Goal: Information Seeking & Learning: Compare options

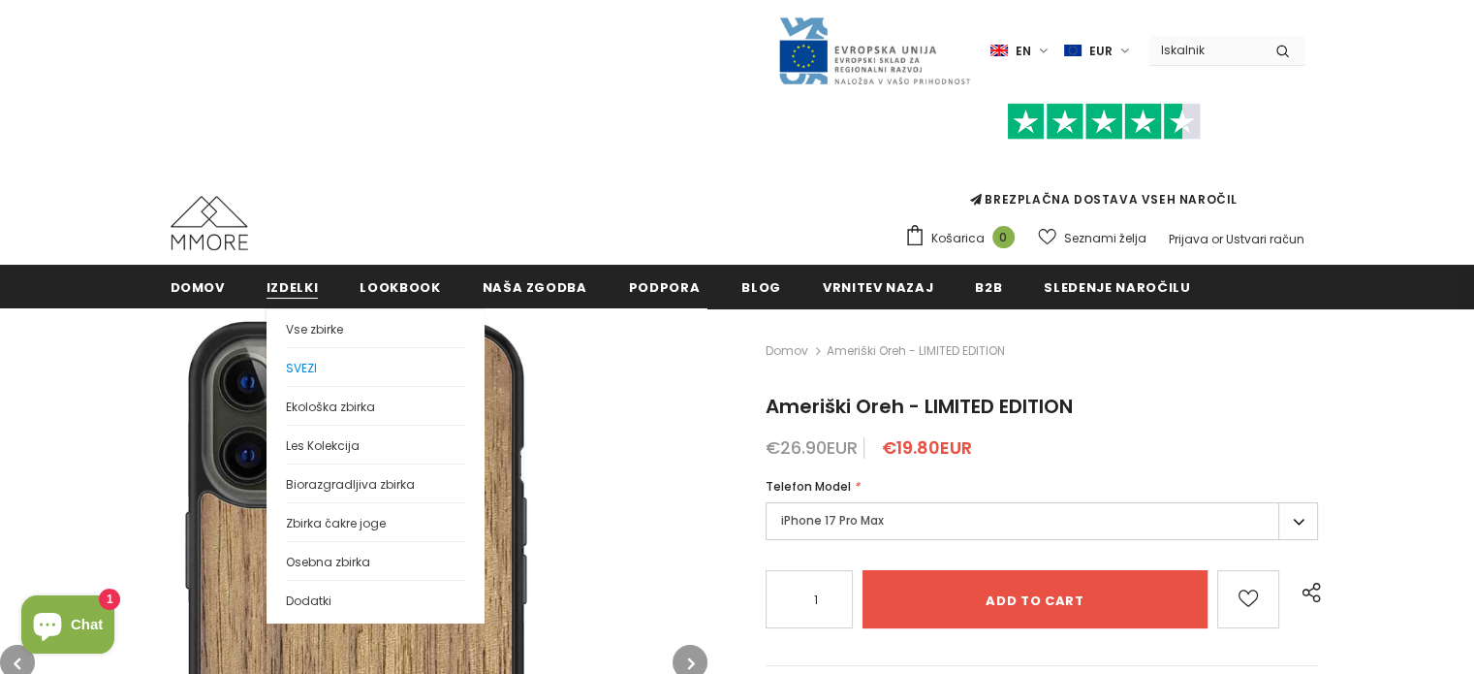
click at [323, 375] on link "SVEZI" at bounding box center [375, 366] width 179 height 39
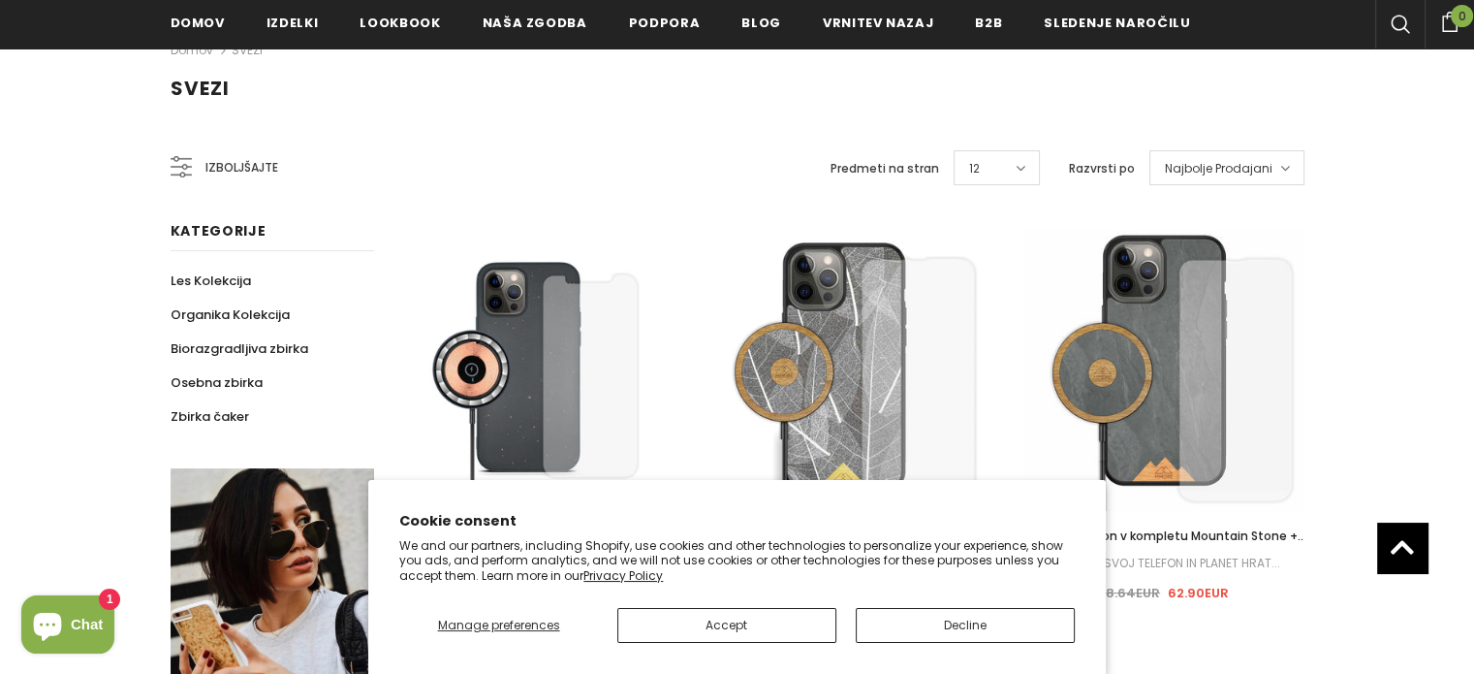
scroll to position [290, 0]
click at [736, 622] on button "Accept" at bounding box center [726, 625] width 219 height 35
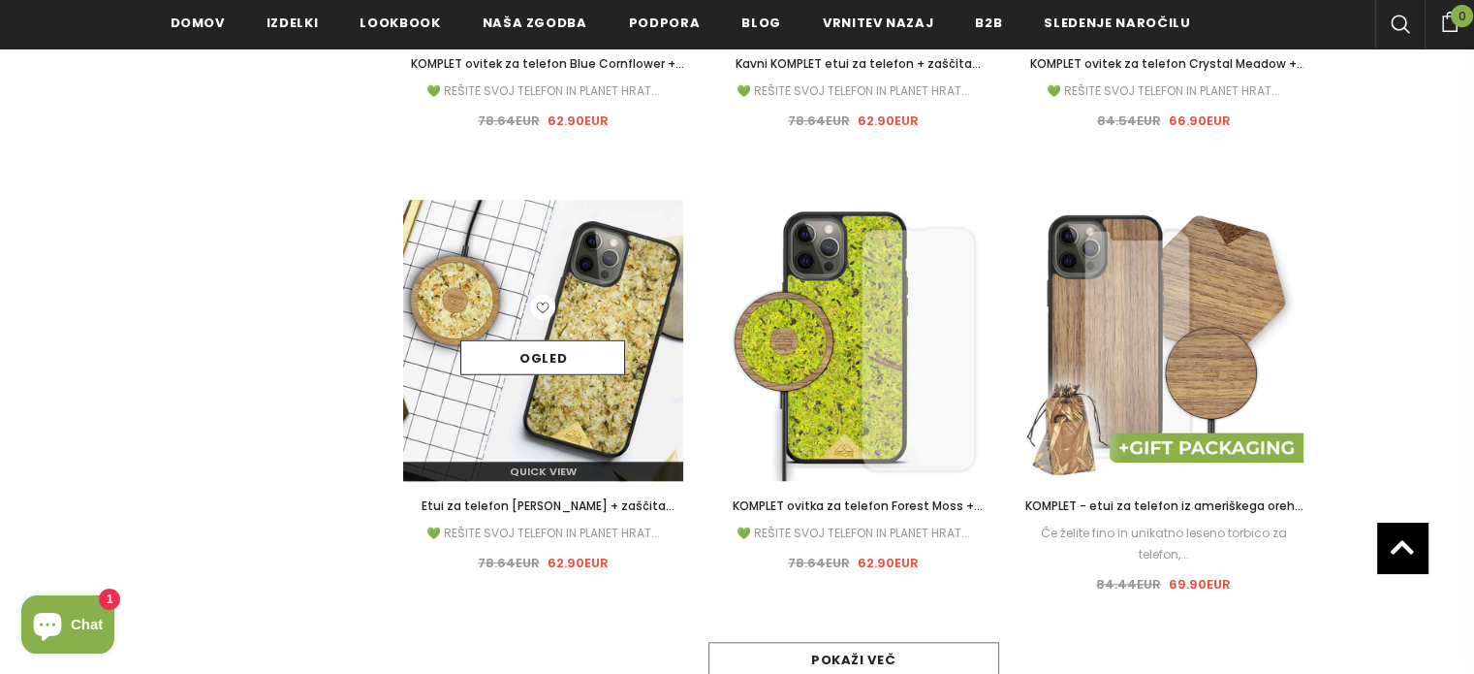
scroll to position [1744, 0]
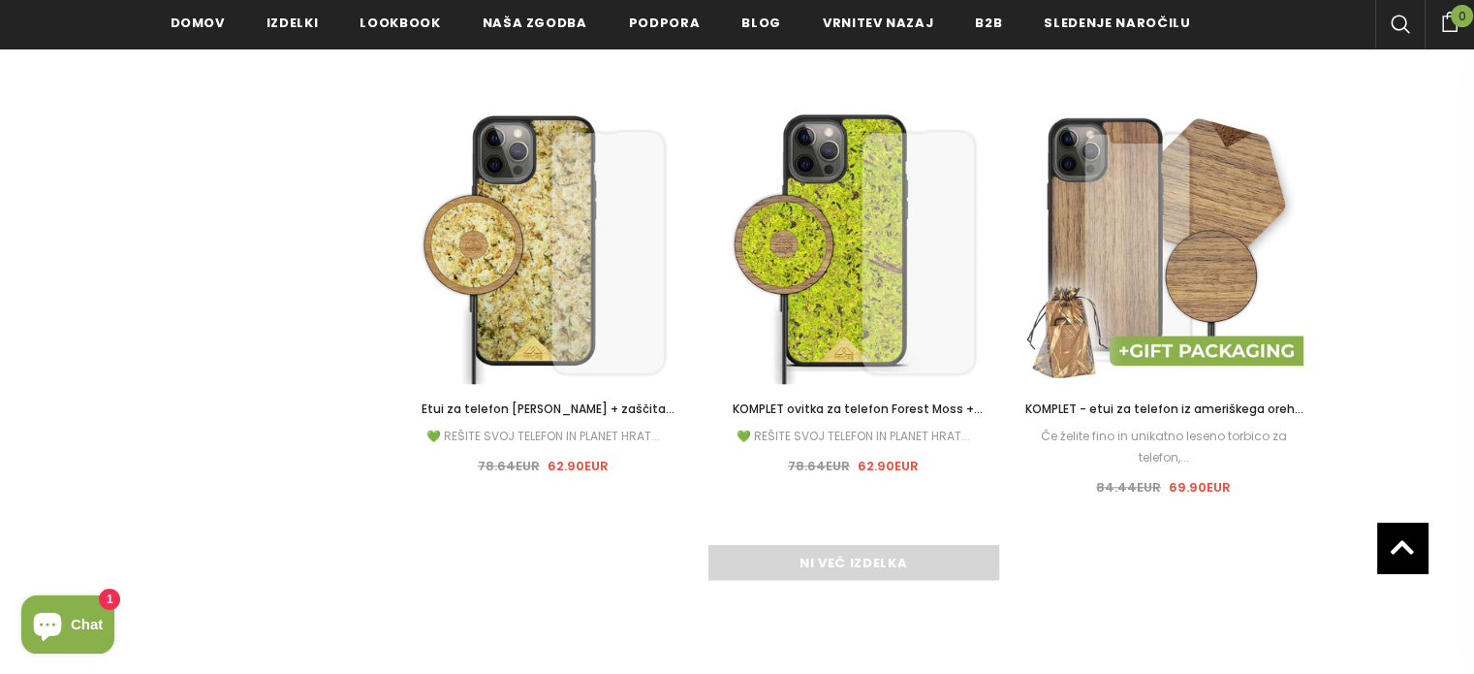
click at [929, 575] on div "Ni več izdelka" at bounding box center [853, 562] width 901 height 35
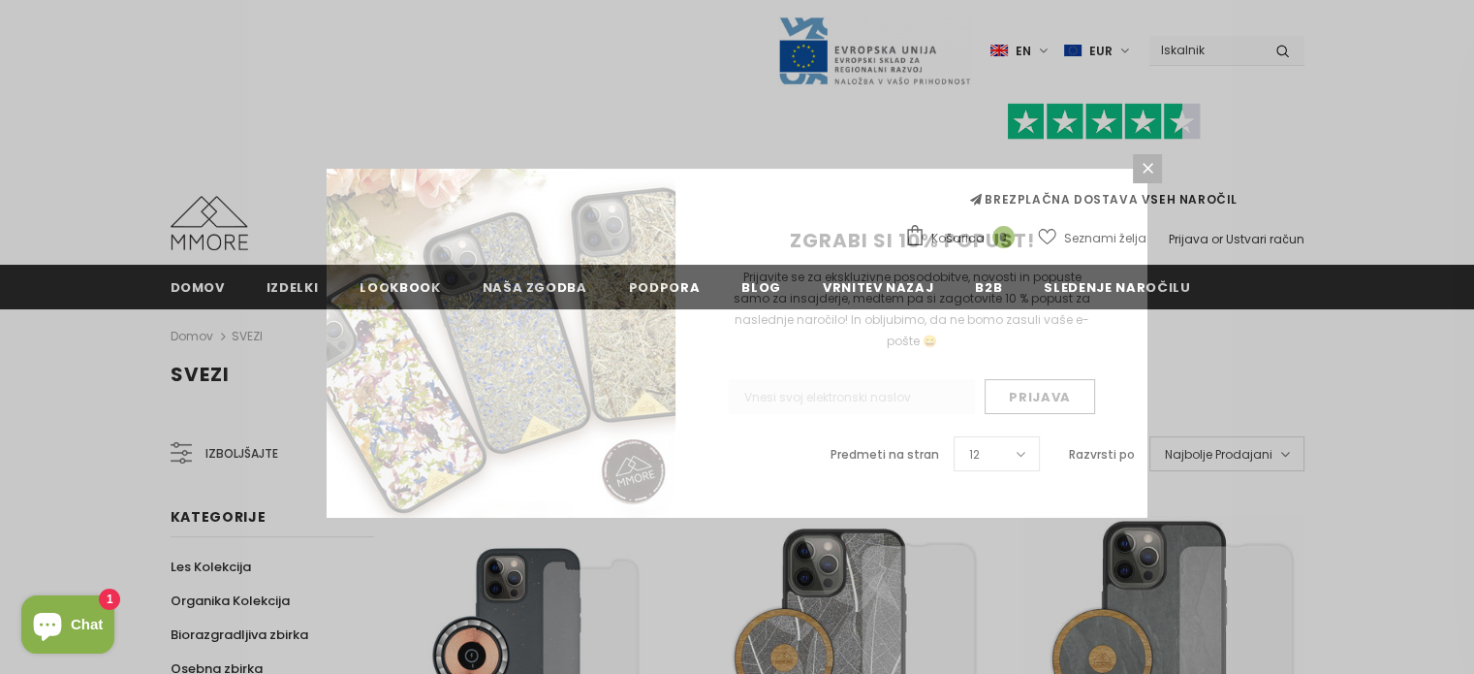
scroll to position [194, 0]
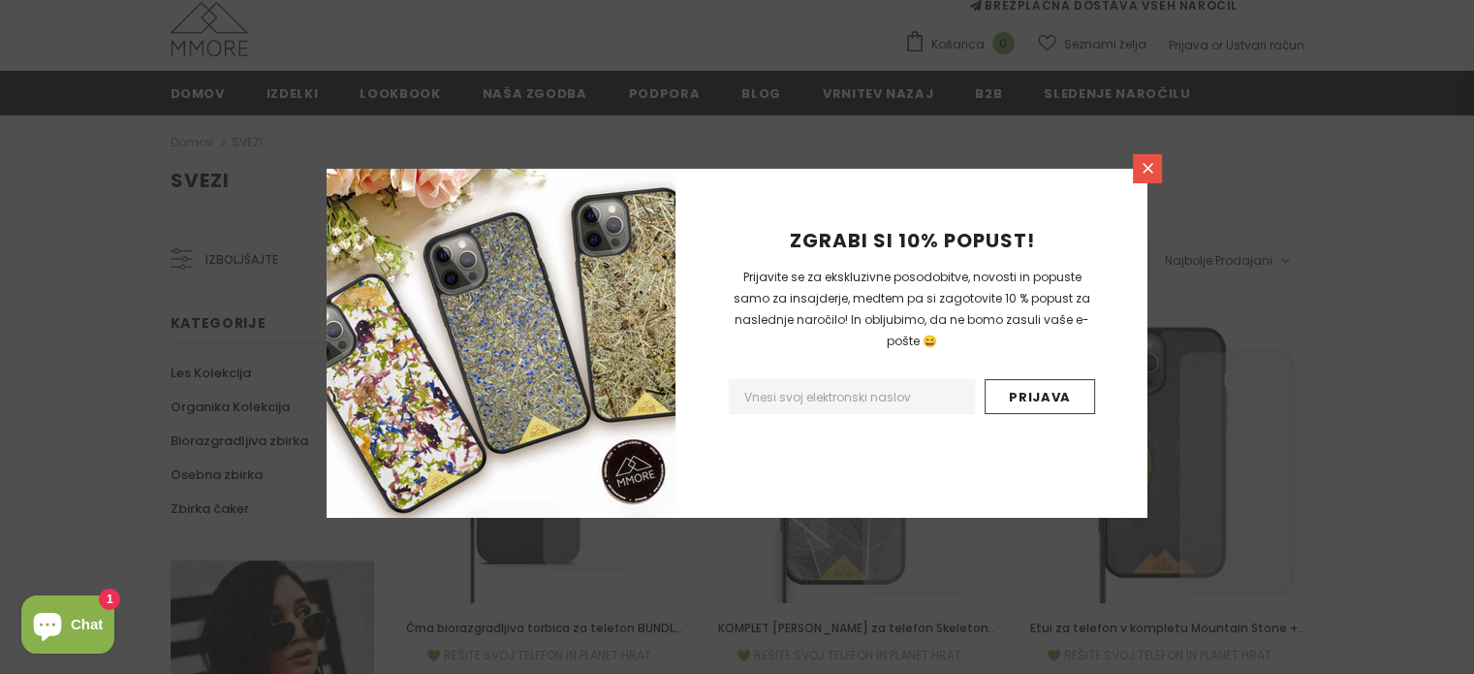
click at [1145, 169] on icon at bounding box center [1148, 168] width 16 height 16
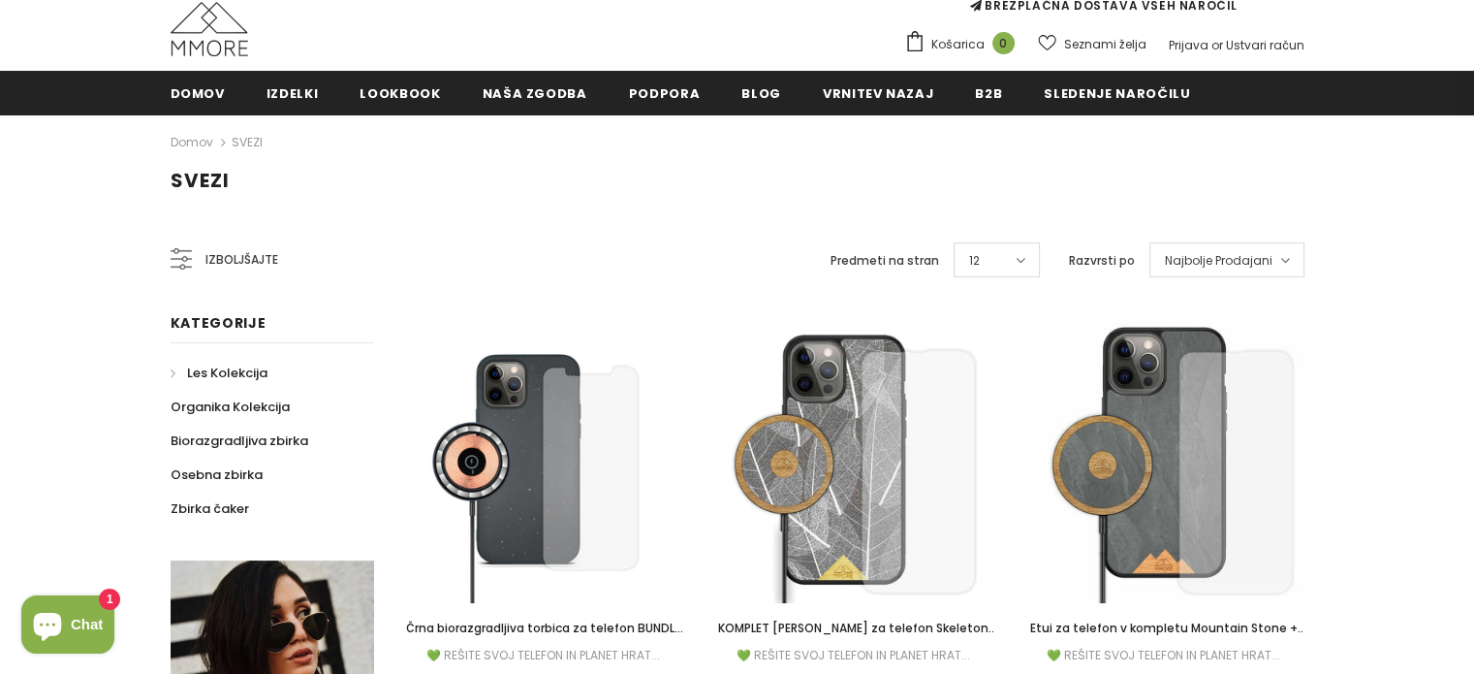
click at [229, 371] on span "Les Kolekcija" at bounding box center [227, 372] width 80 height 18
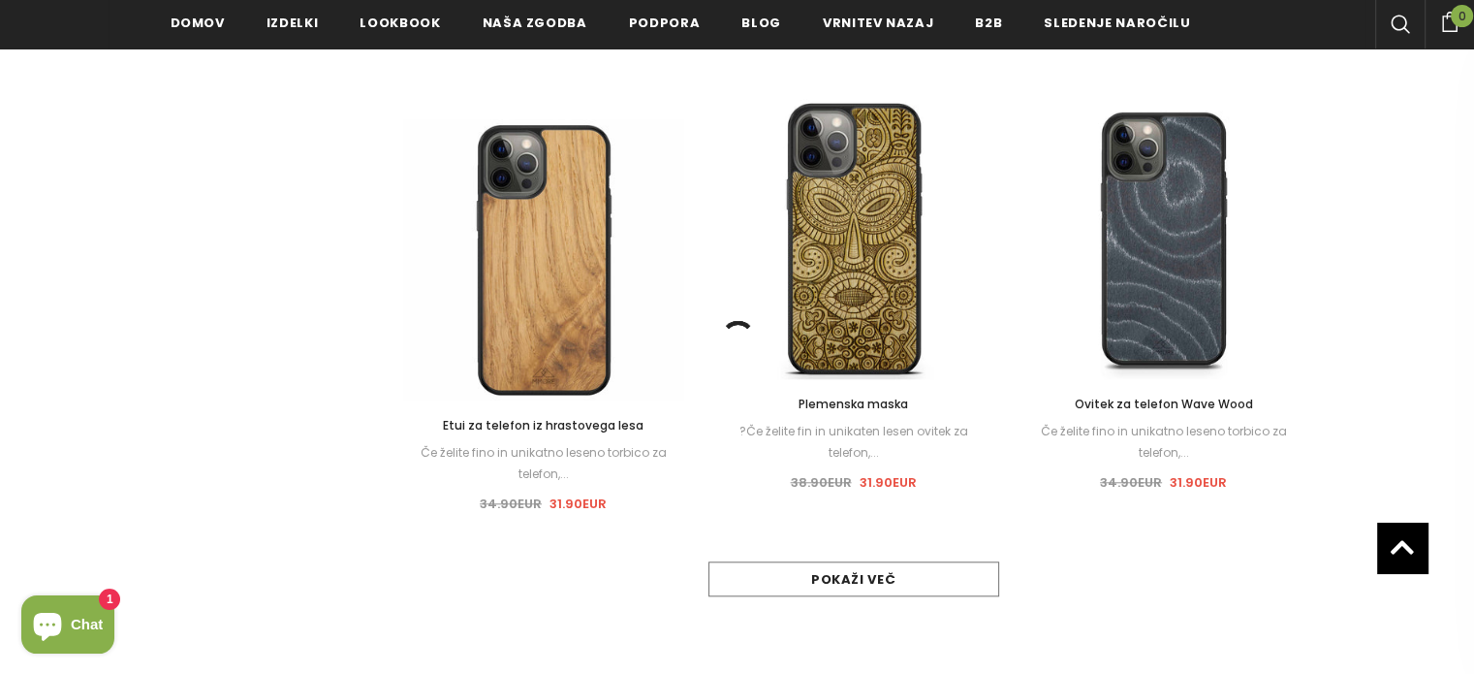
scroll to position [1845, 0]
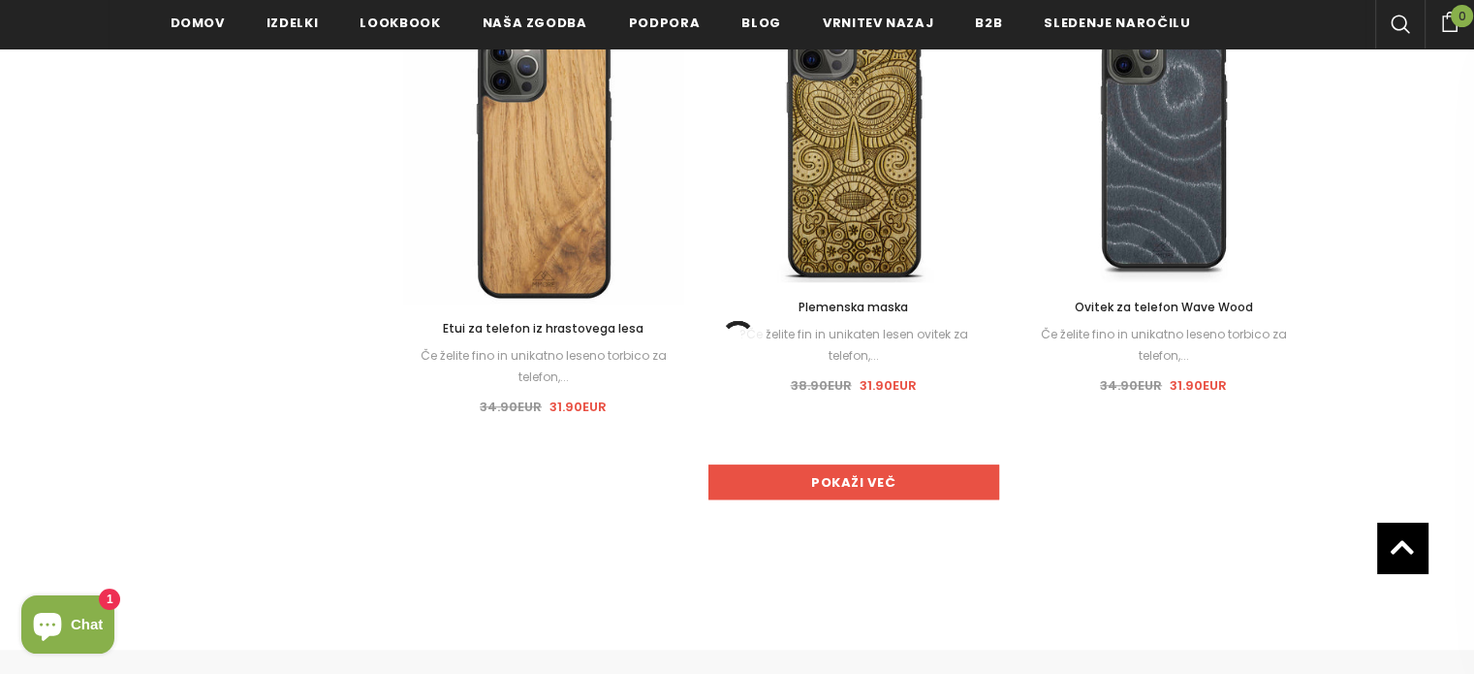
click at [903, 482] on link "Pokaži več" at bounding box center [853, 481] width 291 height 35
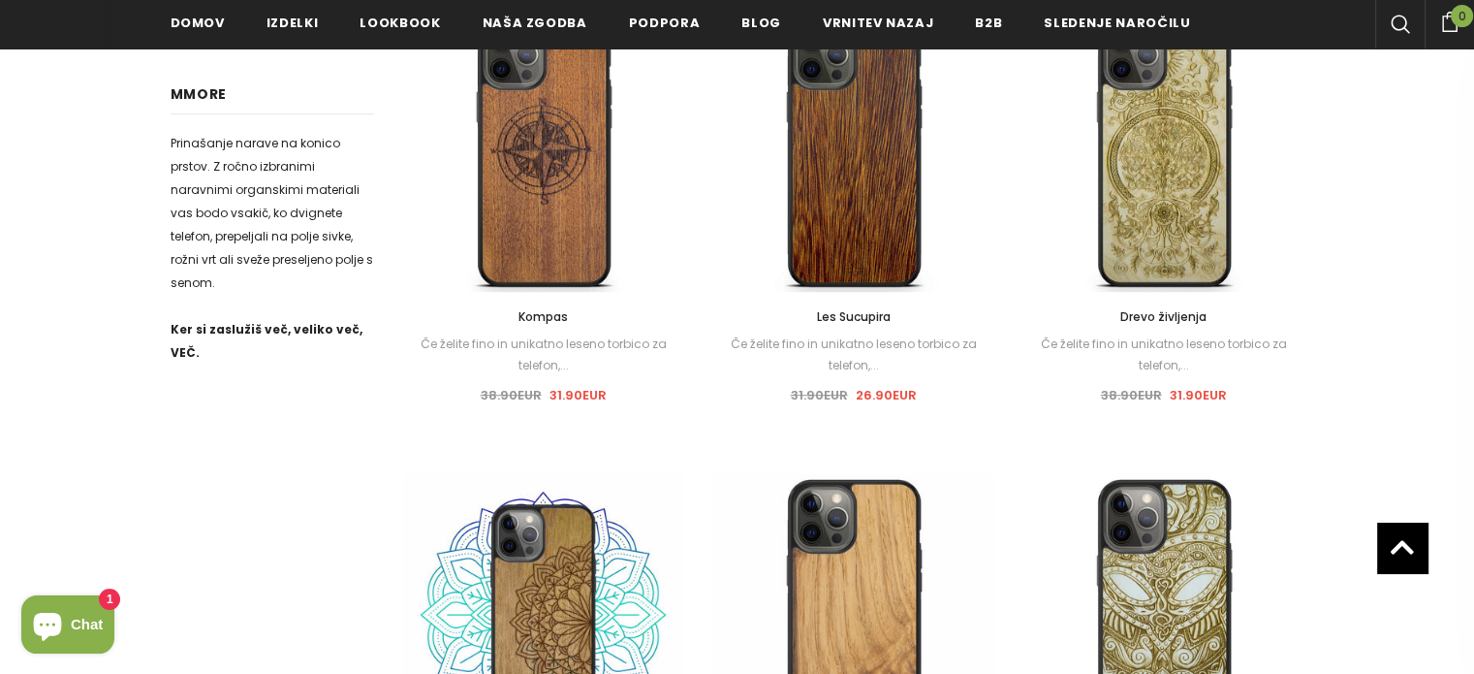
scroll to position [295, 0]
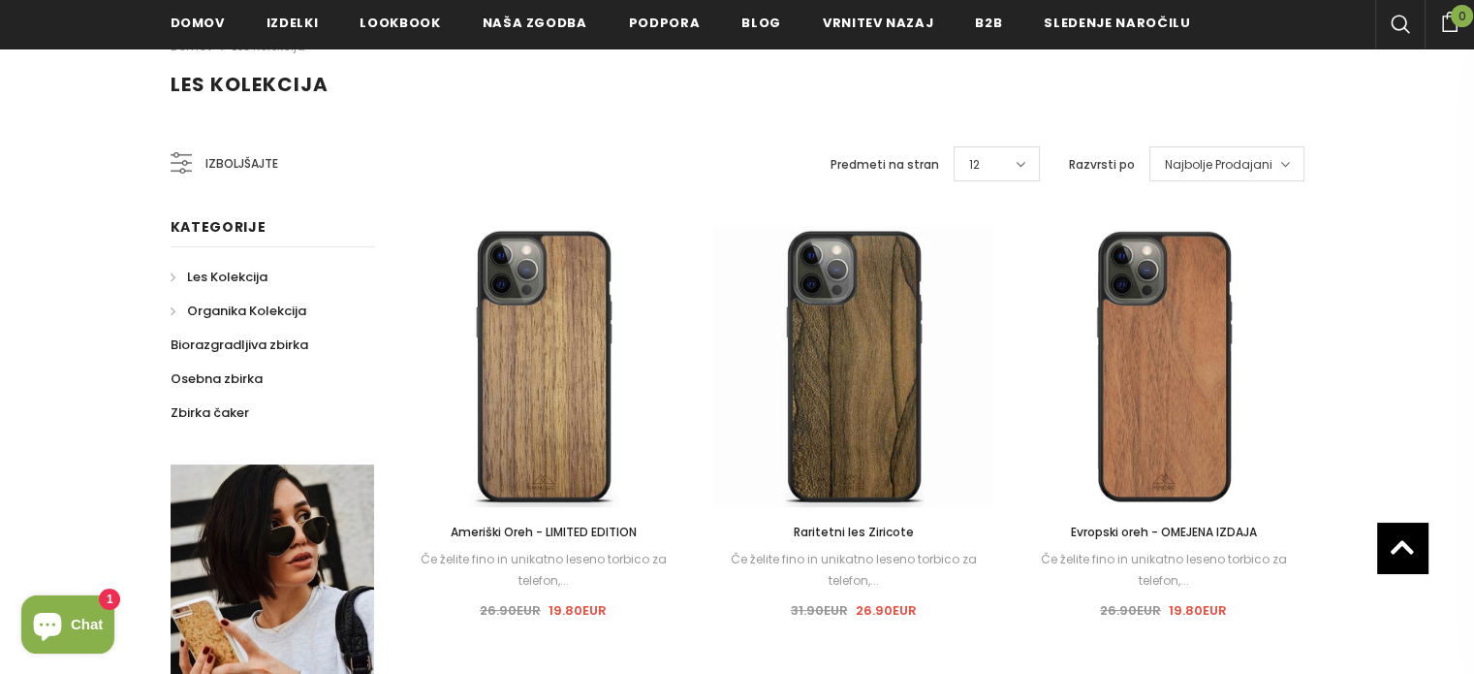
click at [256, 309] on span "Organika Kolekcija" at bounding box center [246, 310] width 119 height 18
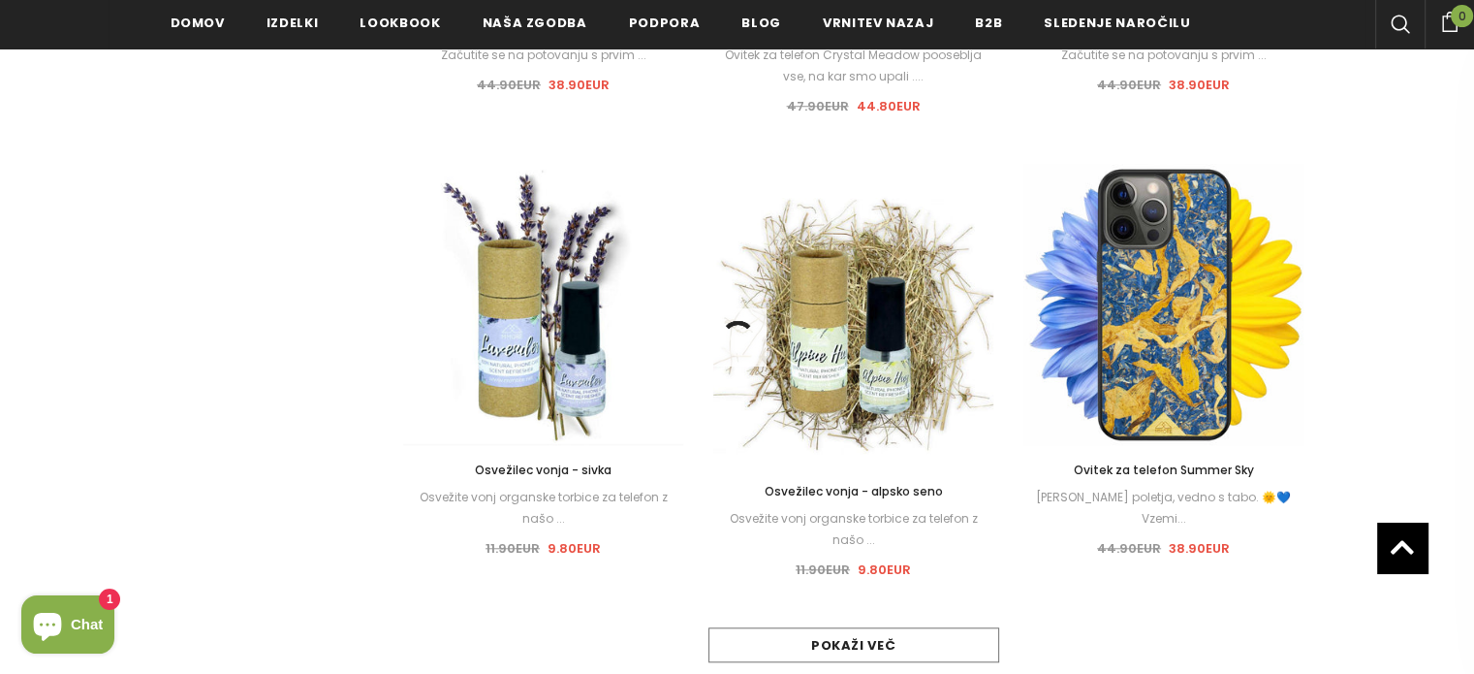
scroll to position [1779, 0]
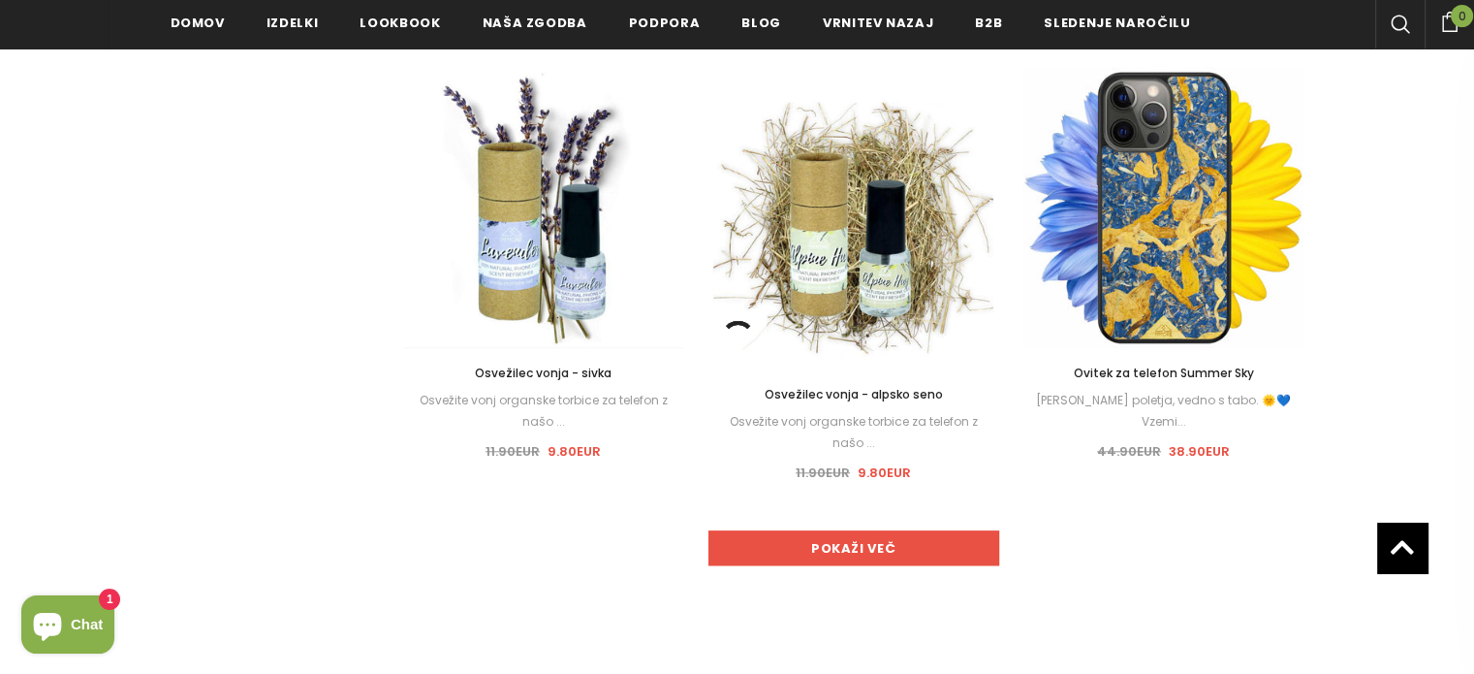
click at [792, 546] on link "Pokaži več" at bounding box center [853, 547] width 291 height 35
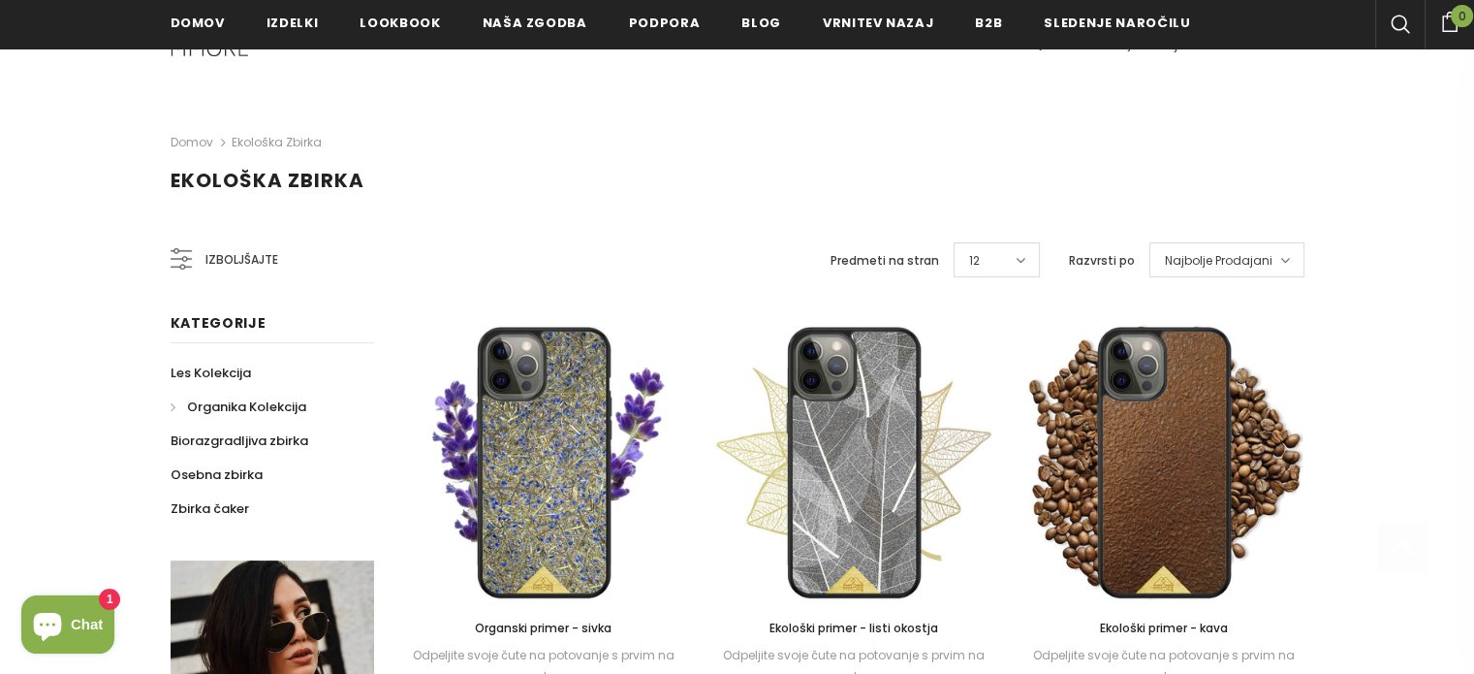
scroll to position [291, 0]
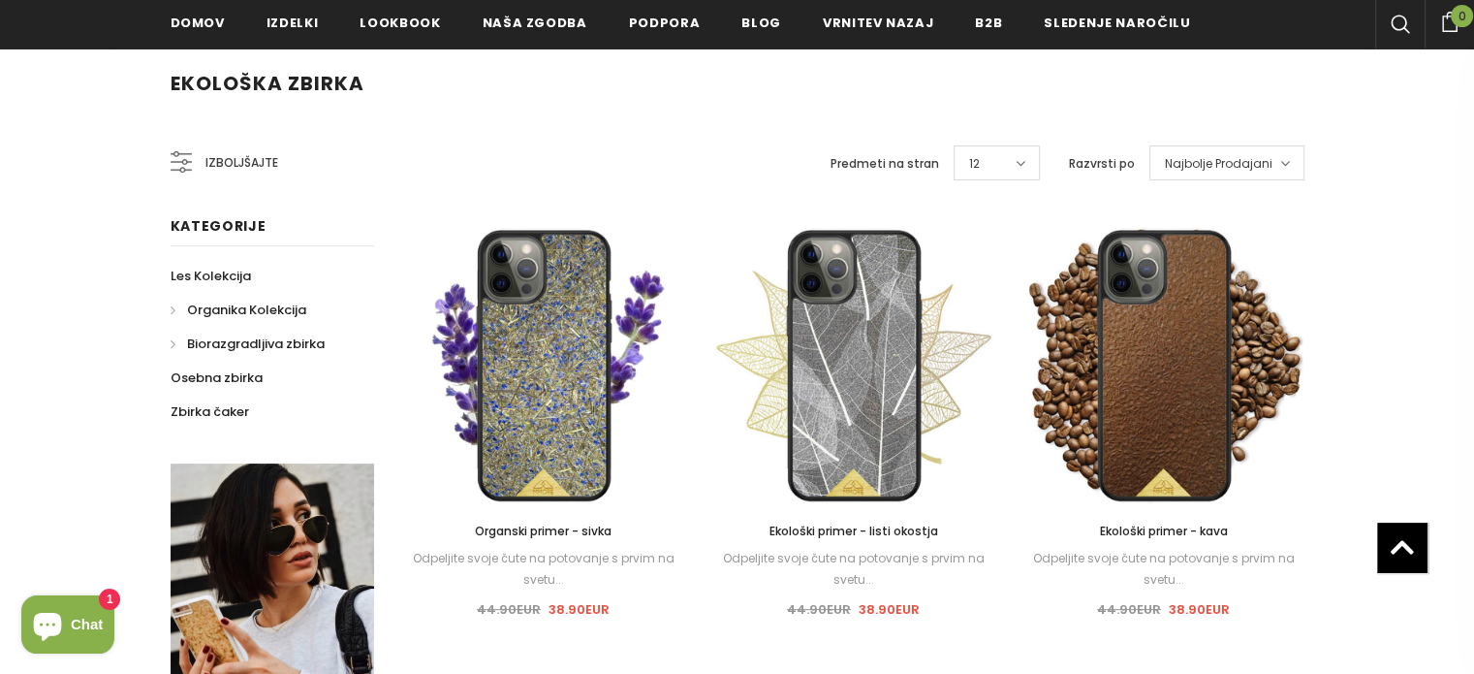
click at [248, 343] on span "Biorazgradljiva zbirka" at bounding box center [256, 343] width 138 height 18
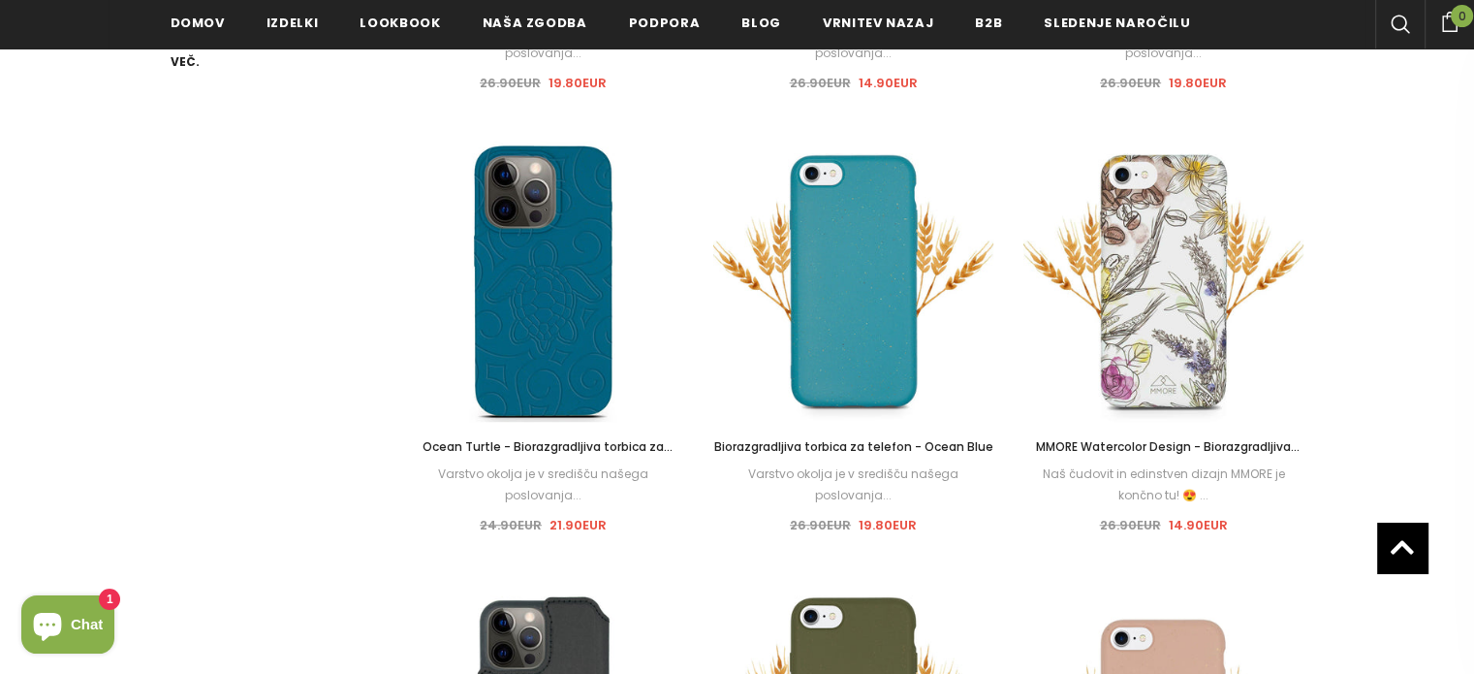
scroll to position [1310, 0]
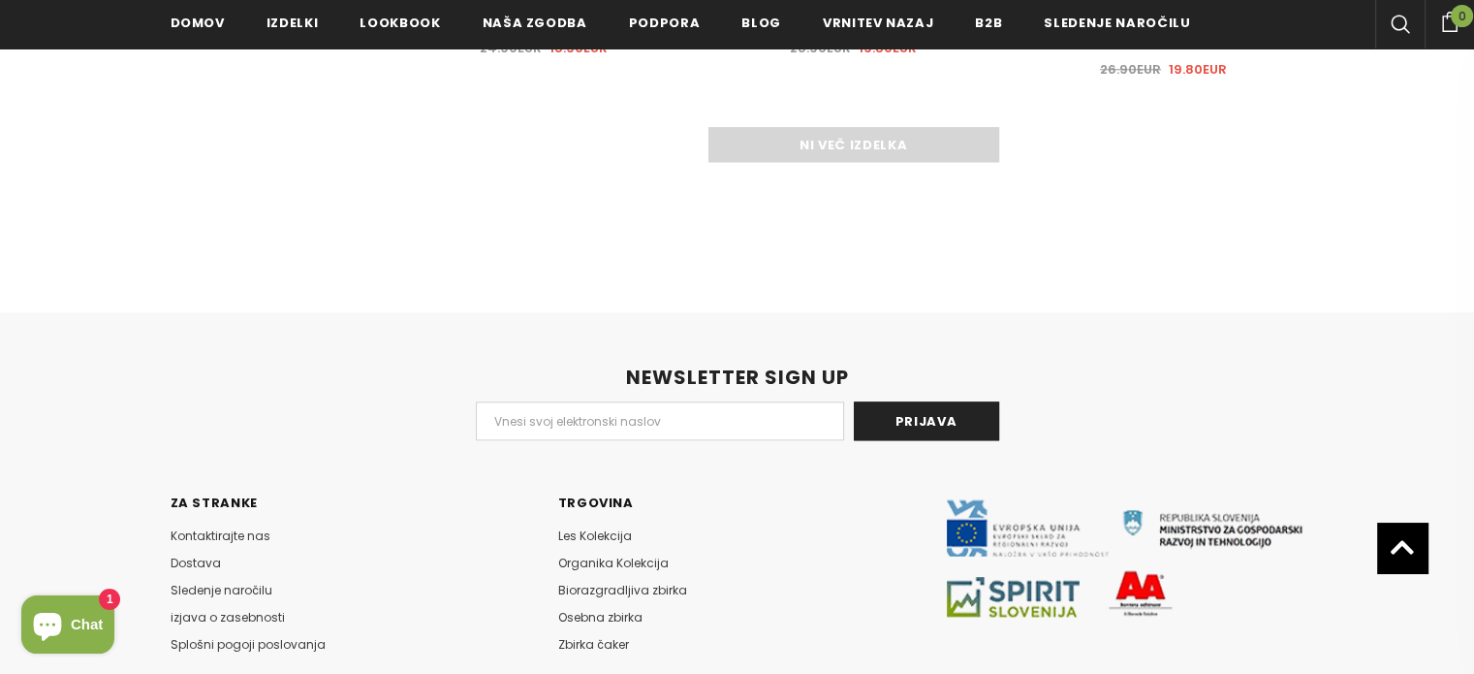
click at [849, 146] on div "Ni več izdelka" at bounding box center [853, 144] width 901 height 35
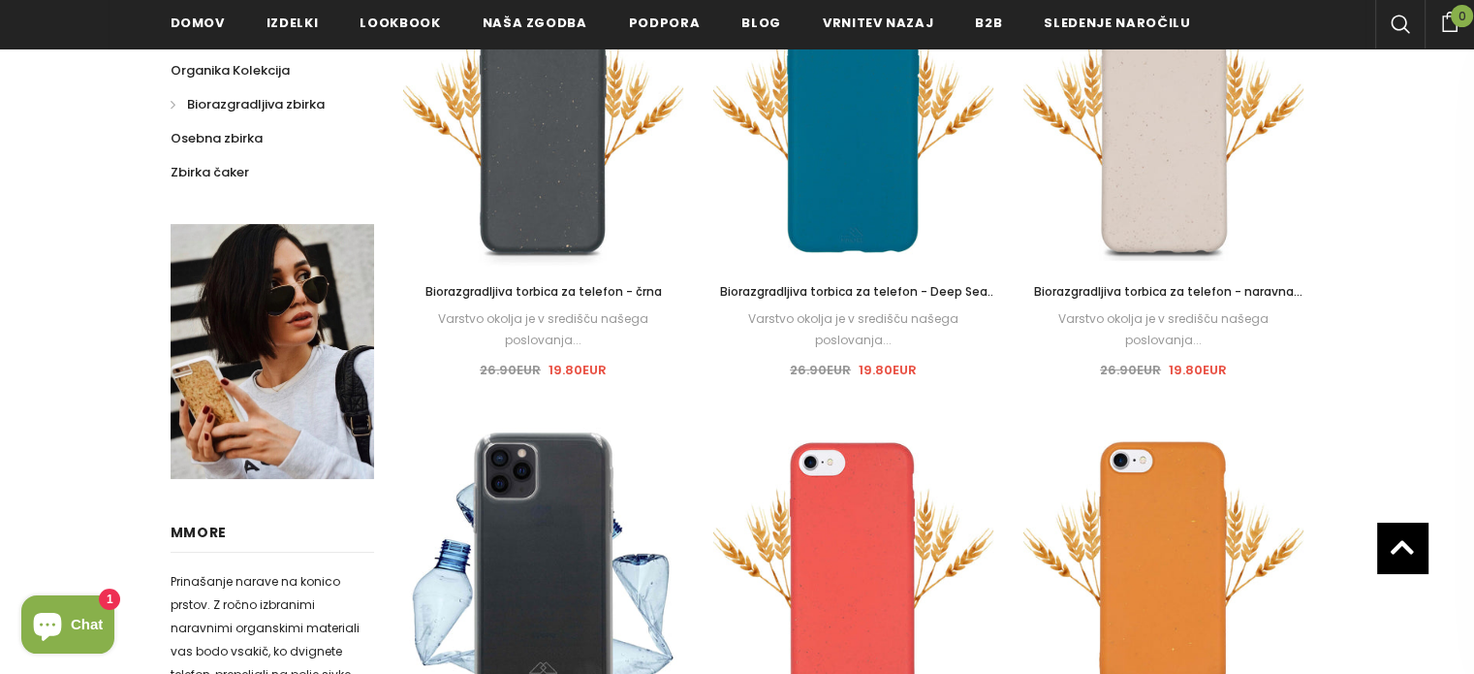
scroll to position [147, 0]
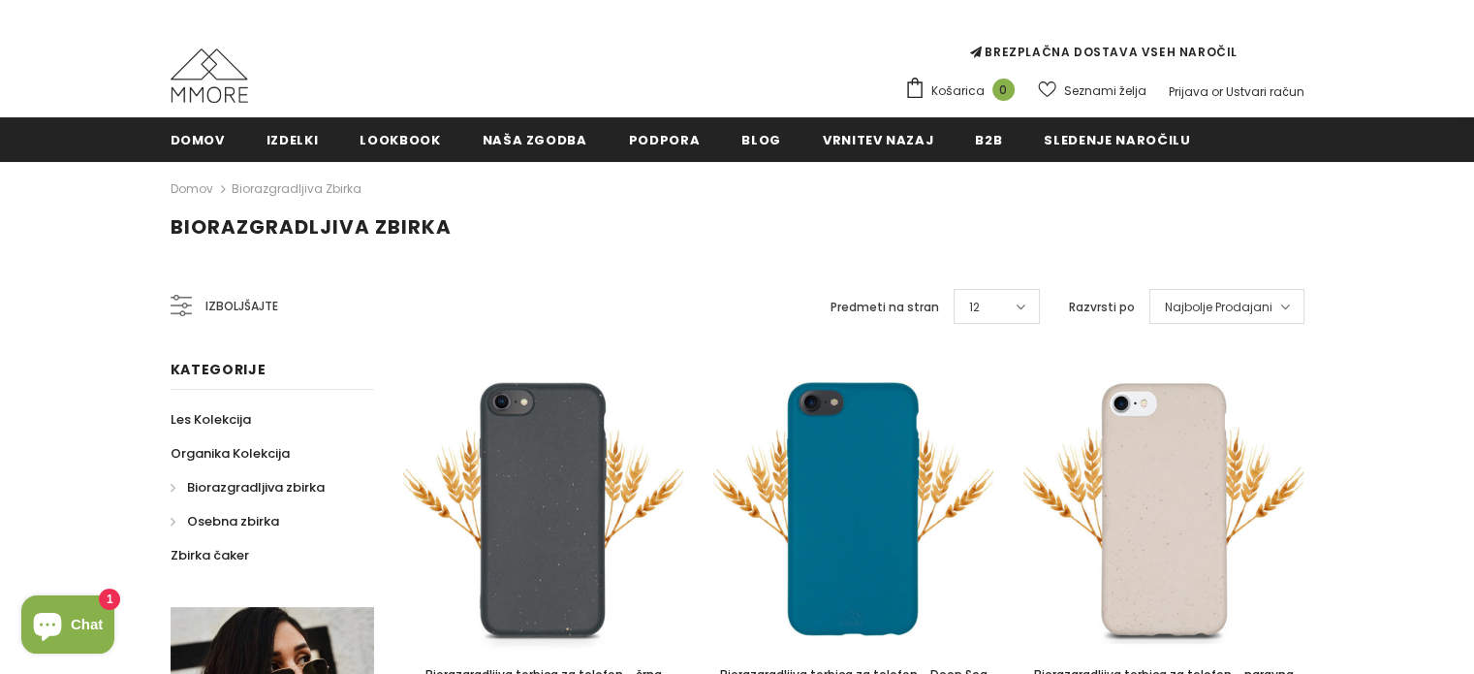
click at [212, 522] on span "Osebna zbirka" at bounding box center [233, 521] width 92 height 18
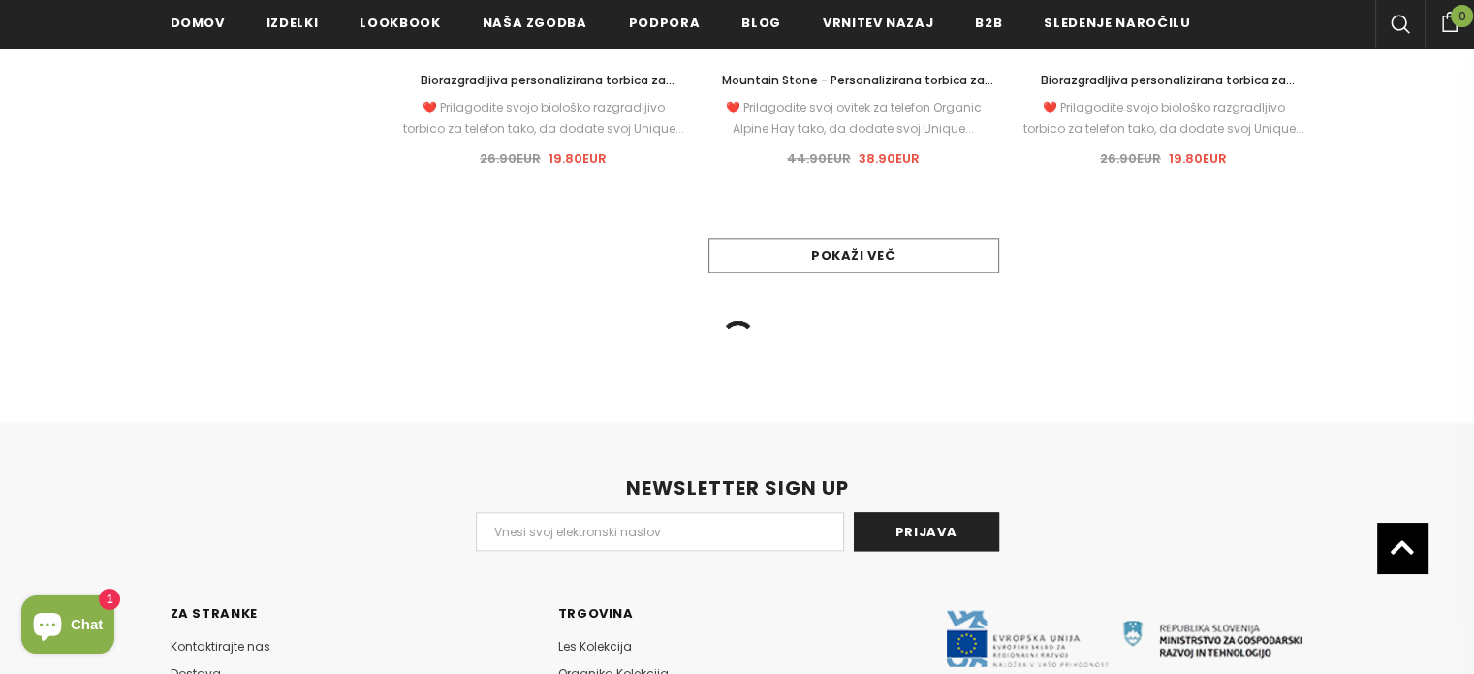
scroll to position [2233, 0]
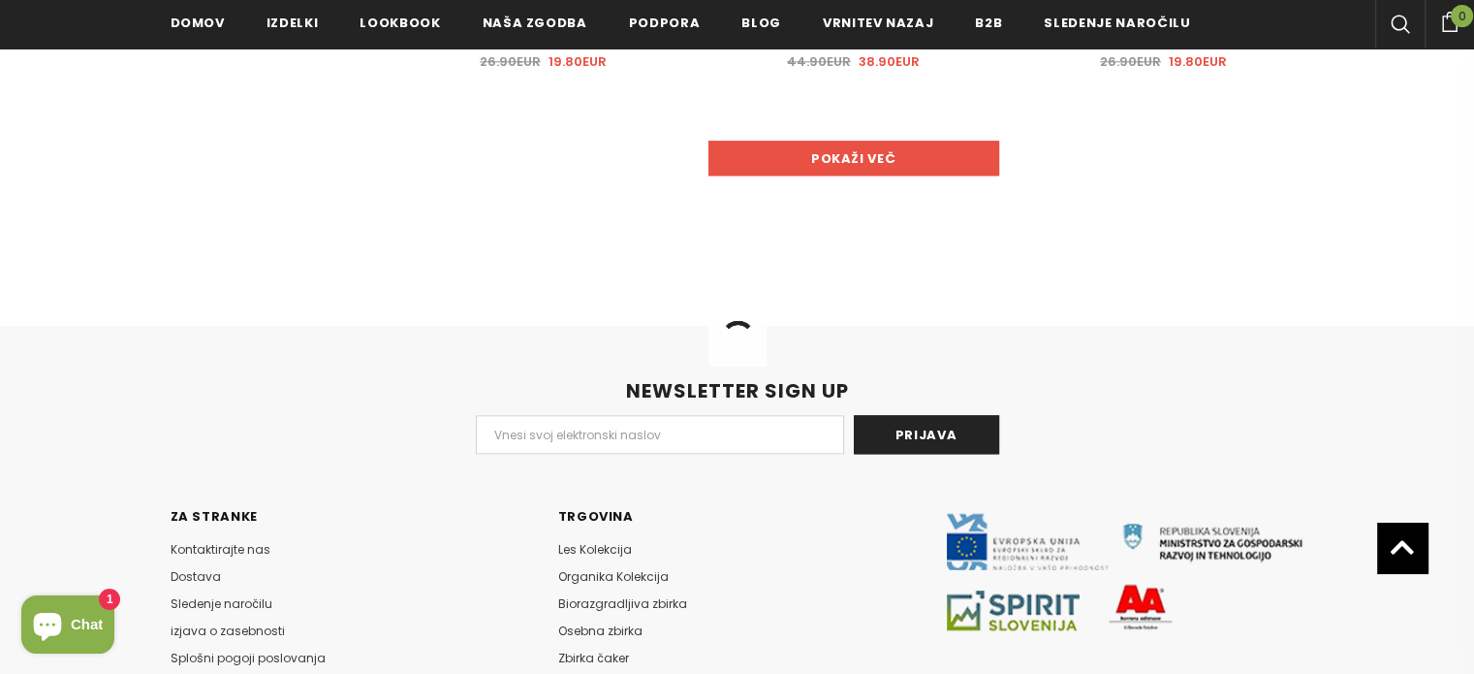
click at [923, 166] on link "Pokaži več" at bounding box center [853, 158] width 291 height 35
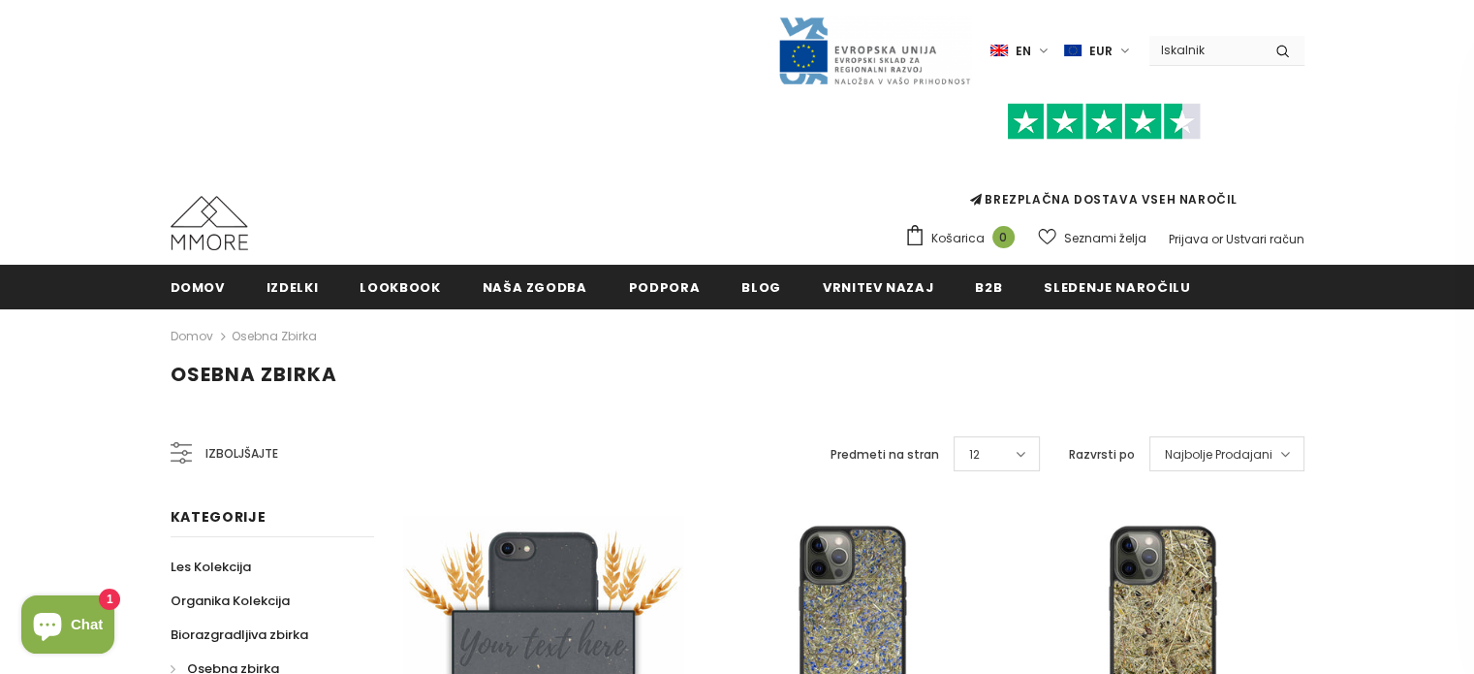
scroll to position [194, 0]
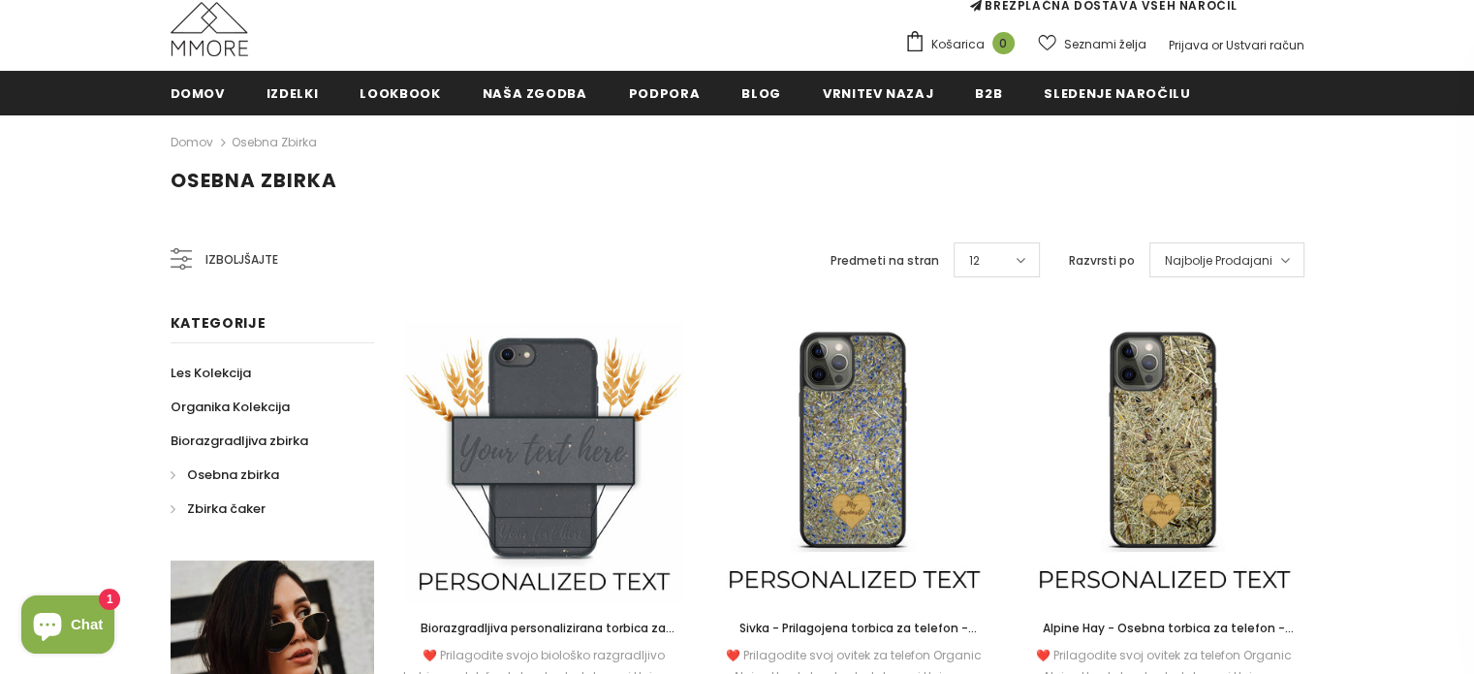
click at [222, 506] on span "Zbirka čaker" at bounding box center [226, 508] width 79 height 18
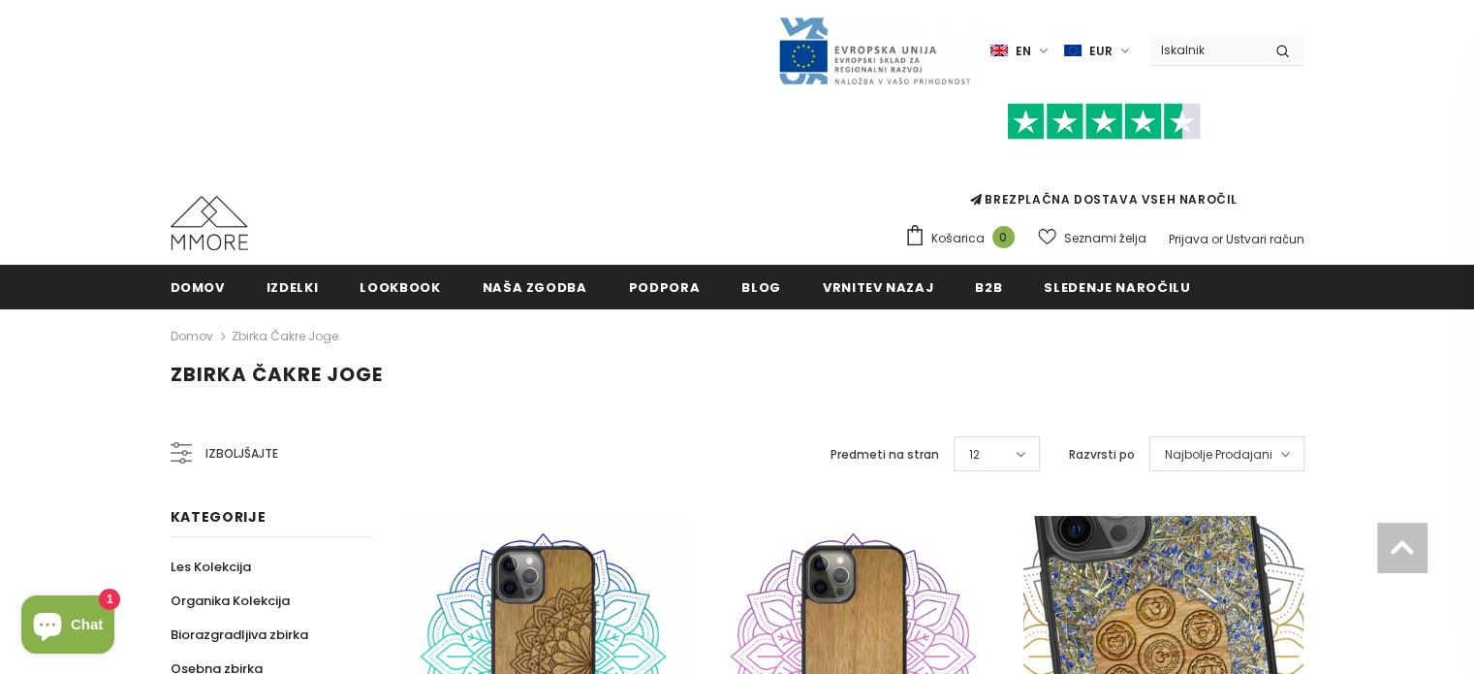
scroll to position [97, 0]
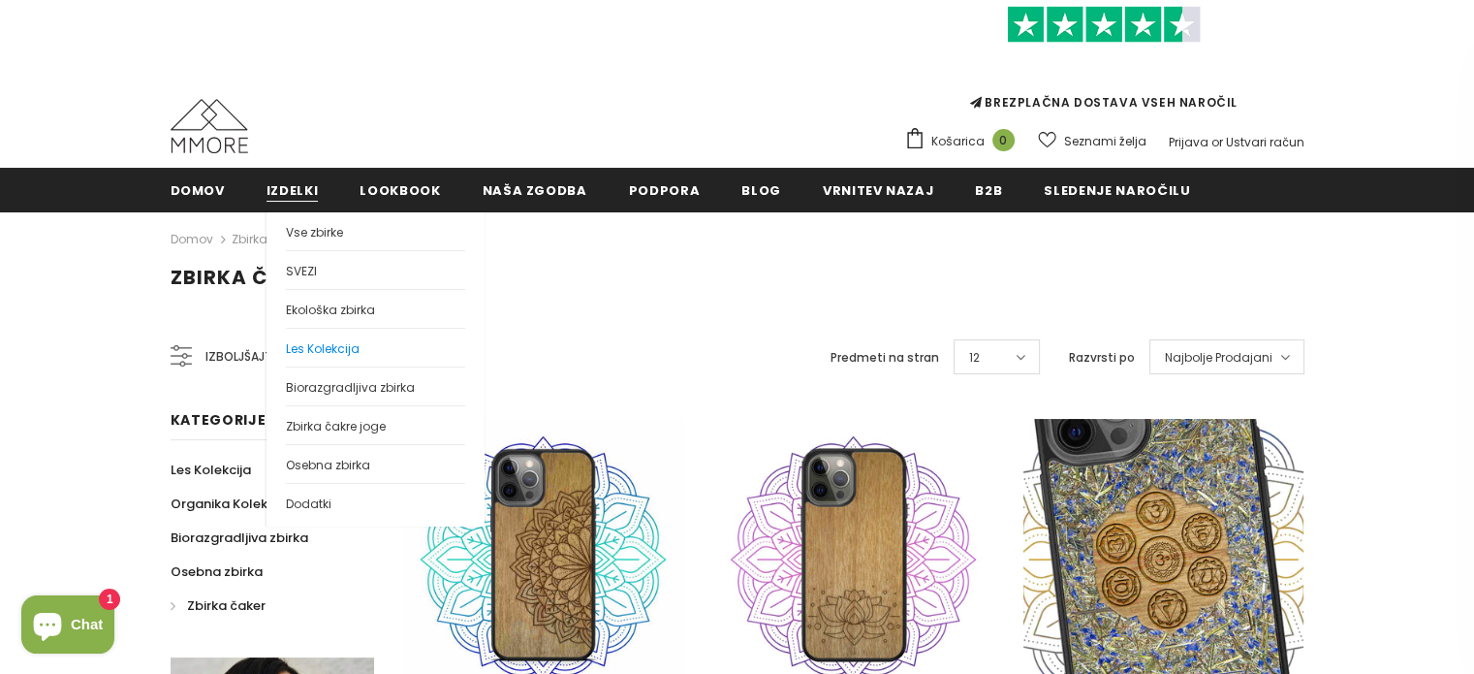
click at [341, 345] on span "Les Kolekcija" at bounding box center [323, 348] width 74 height 16
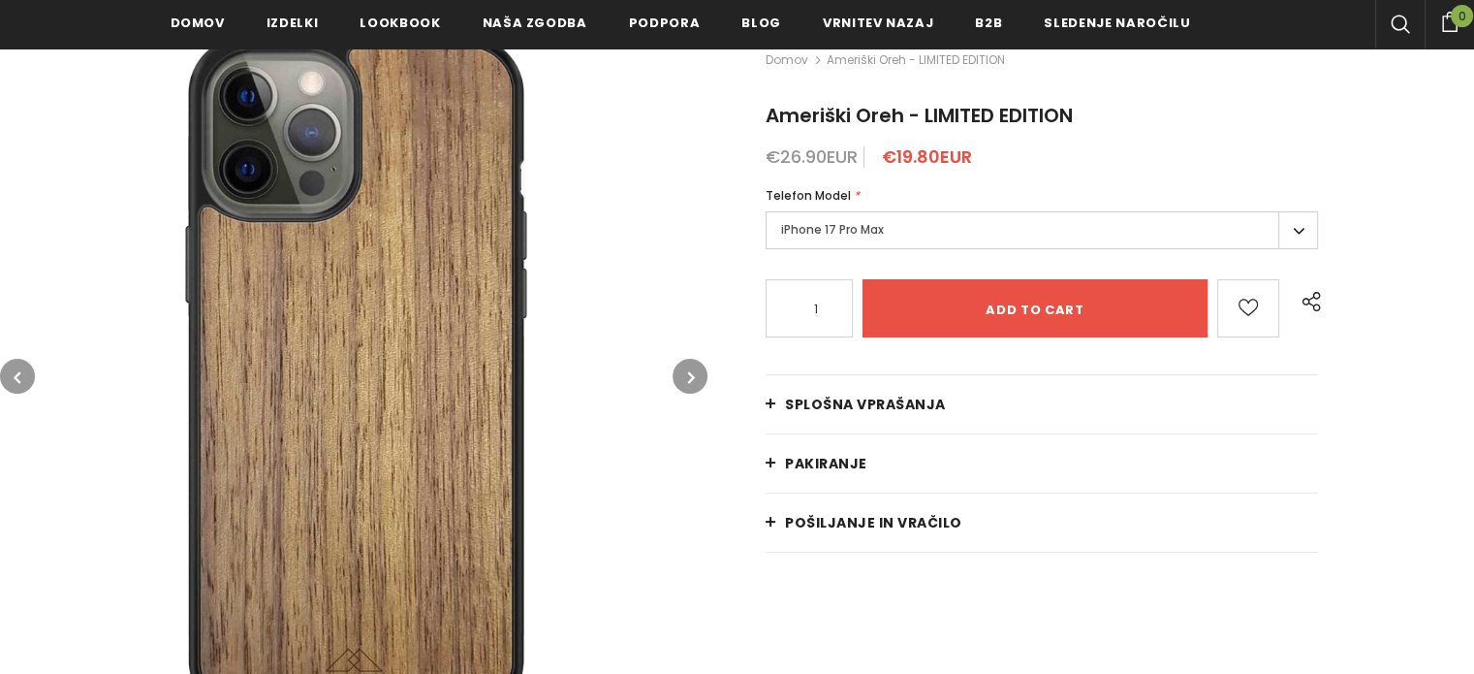
scroll to position [291, 0]
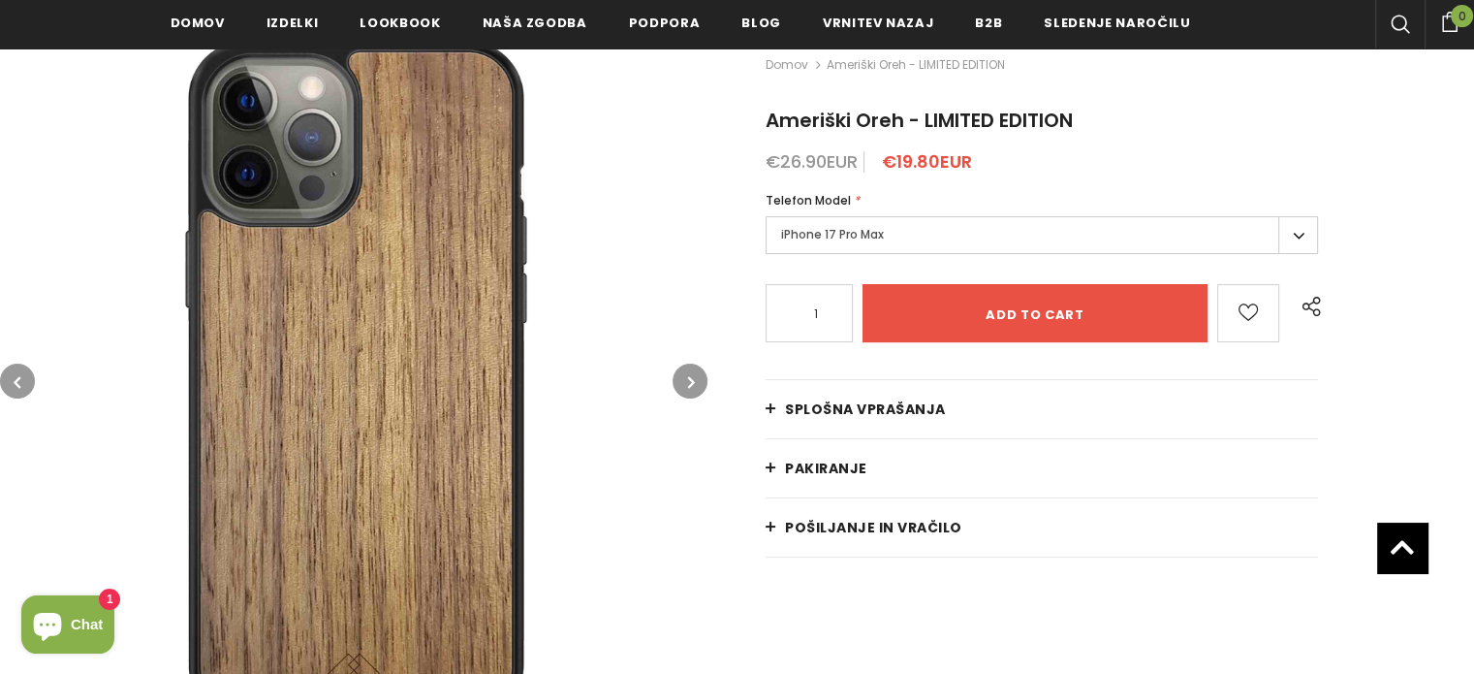
click at [933, 237] on label "iPhone 17 Pro Max" at bounding box center [1042, 235] width 552 height 38
